Goal: Navigation & Orientation: Find specific page/section

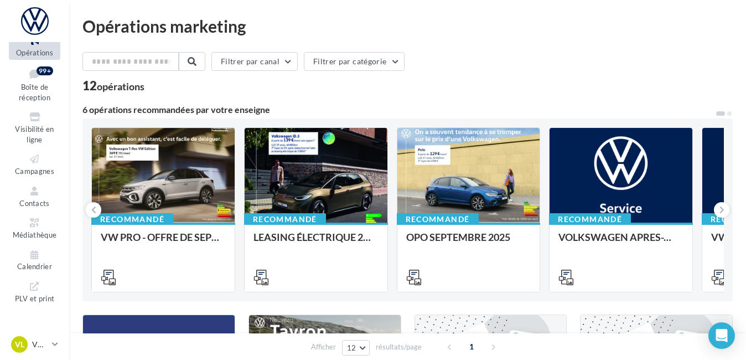
scroll to position [43, 0]
click at [38, 128] on span "Visibilité en ligne" at bounding box center [34, 132] width 39 height 19
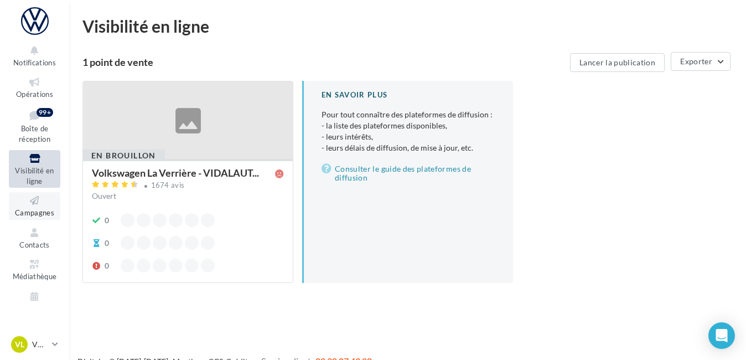
click at [34, 204] on icon at bounding box center [34, 200] width 45 height 13
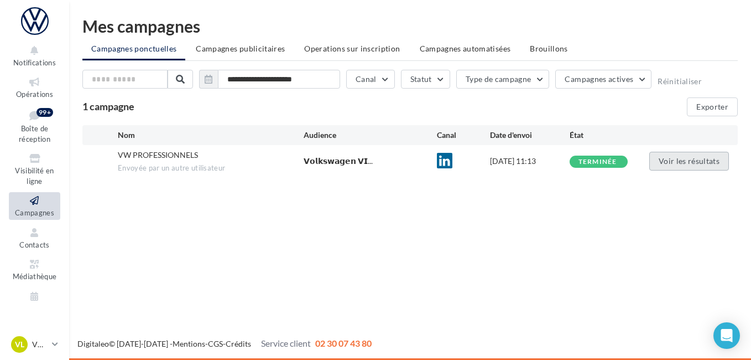
click at [672, 158] on button "Voir les résultats" at bounding box center [690, 161] width 80 height 19
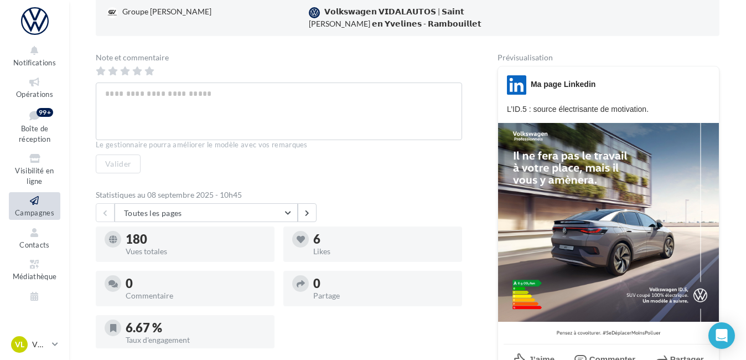
scroll to position [251, 0]
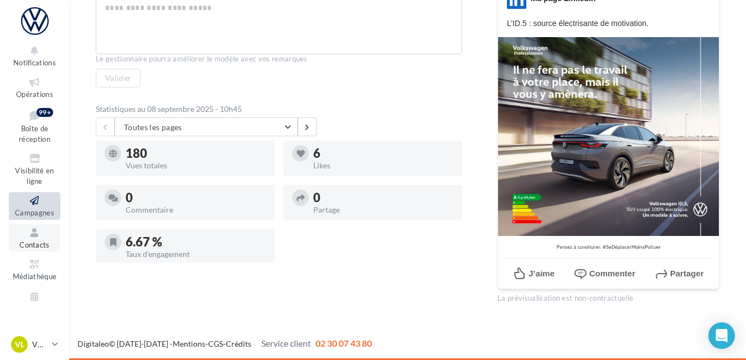
click at [39, 241] on span "Contacts" at bounding box center [34, 244] width 30 height 9
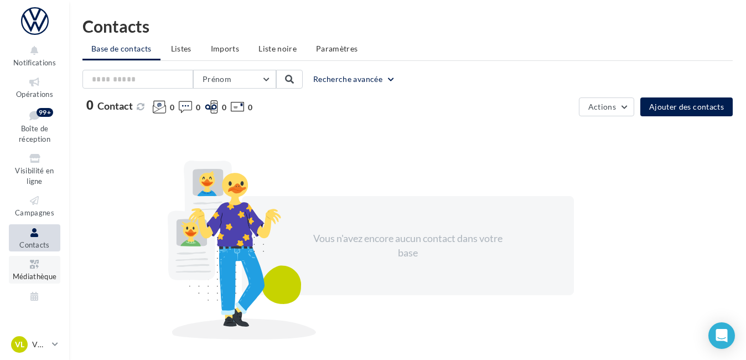
click at [39, 272] on span "Médiathèque" at bounding box center [35, 276] width 44 height 9
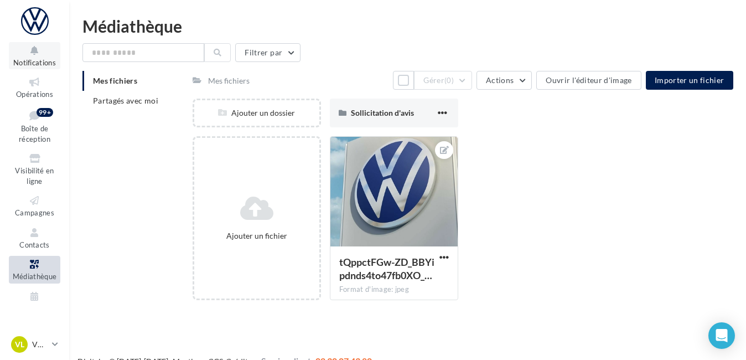
click at [34, 53] on icon at bounding box center [34, 50] width 45 height 13
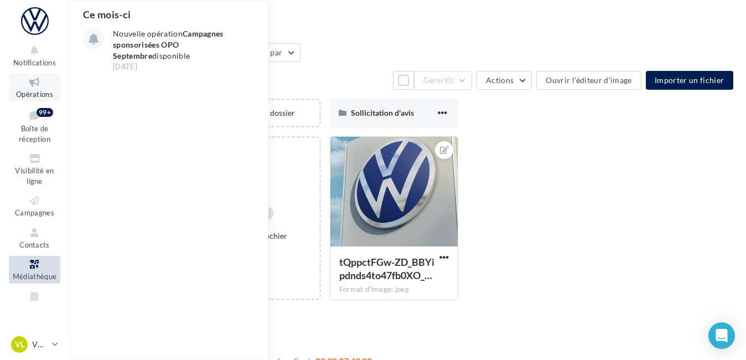
click at [40, 83] on icon at bounding box center [34, 82] width 45 height 13
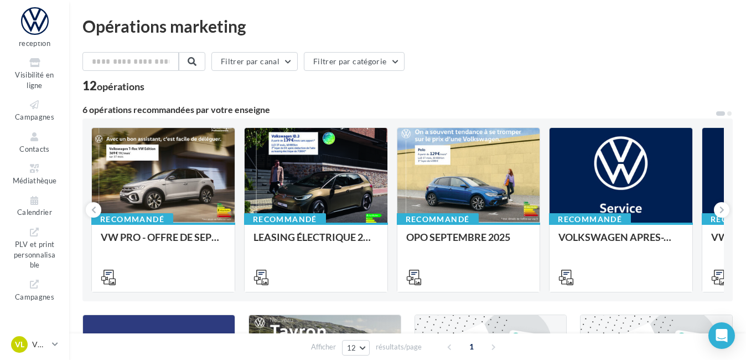
scroll to position [95, 0]
click at [35, 250] on span "PLV et print personnalisable" at bounding box center [35, 254] width 42 height 32
